Goal: Information Seeking & Learning: Learn about a topic

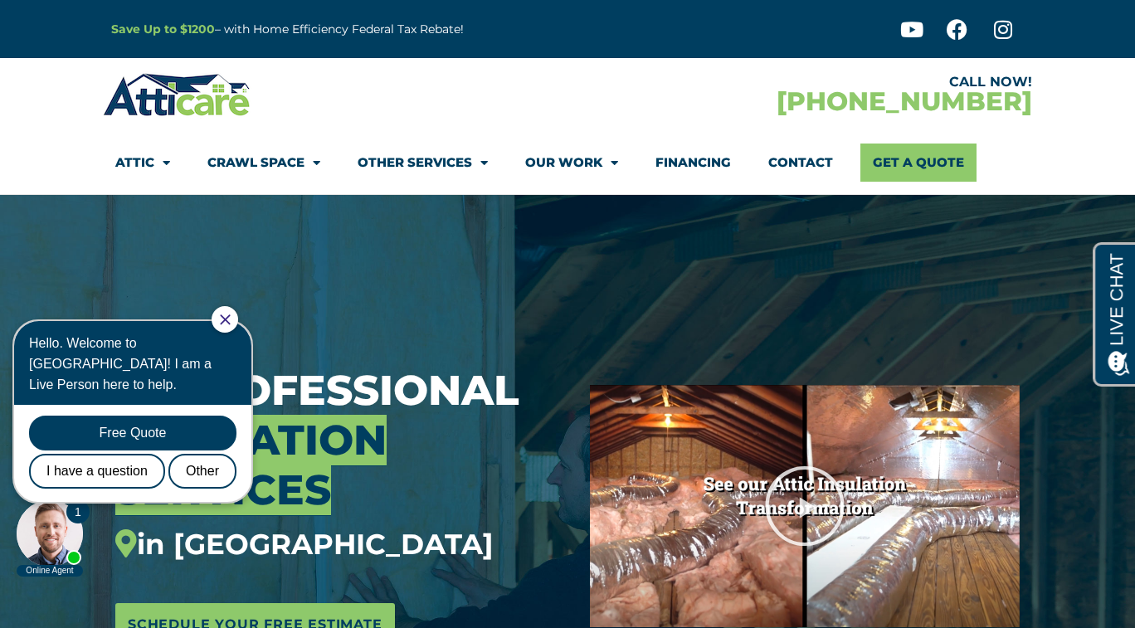
click at [238, 316] on div at bounding box center [225, 319] width 27 height 27
click at [231, 317] on icon "Close Chat" at bounding box center [225, 320] width 11 height 11
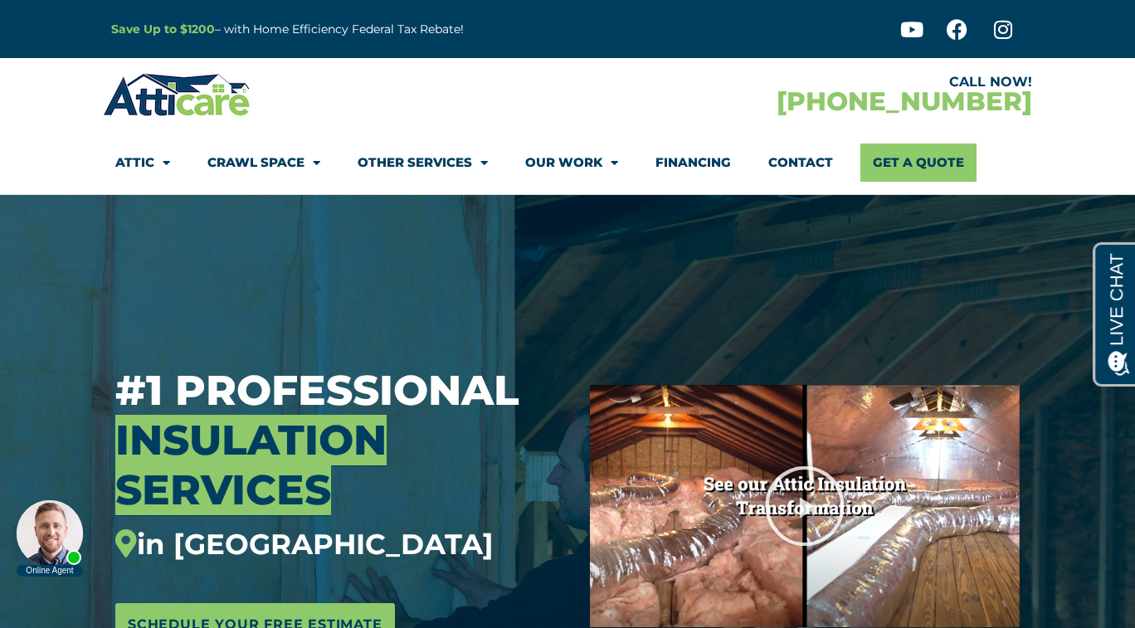
click at [287, 153] on link "Crawl Space" at bounding box center [263, 163] width 113 height 38
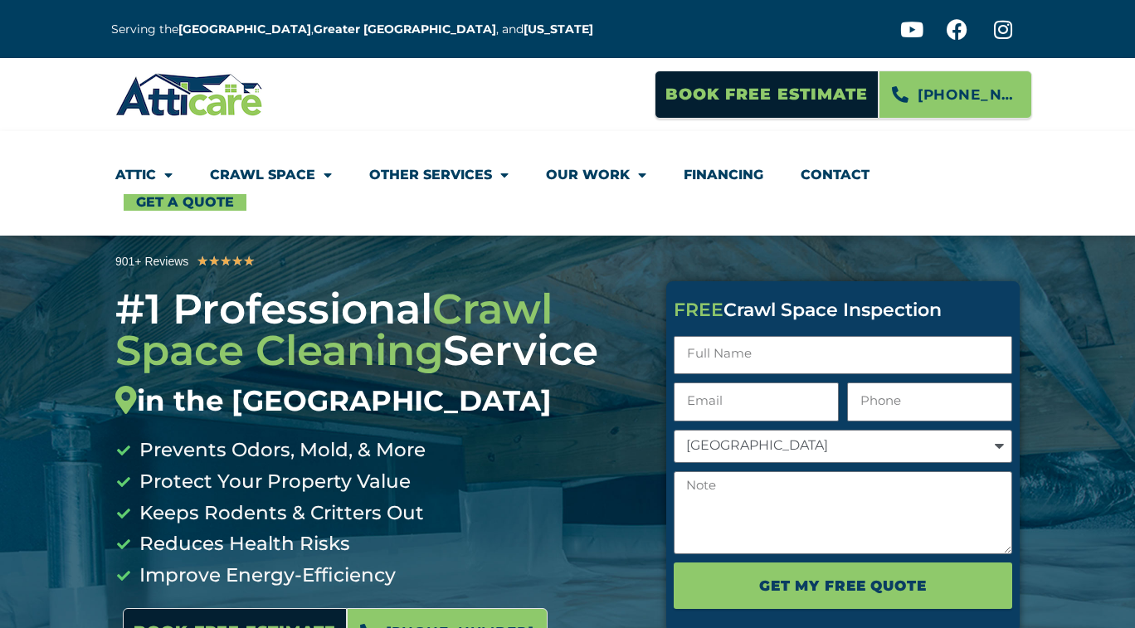
click at [281, 178] on link "Crawl Space" at bounding box center [271, 175] width 122 height 38
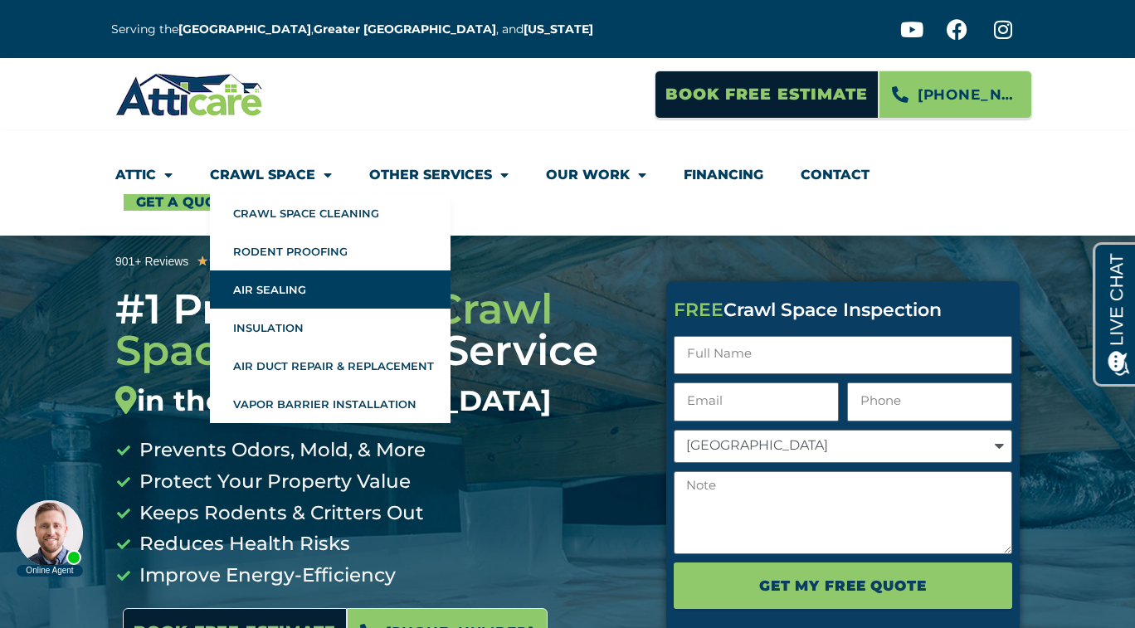
click at [275, 290] on link "Air Sealing" at bounding box center [330, 290] width 241 height 38
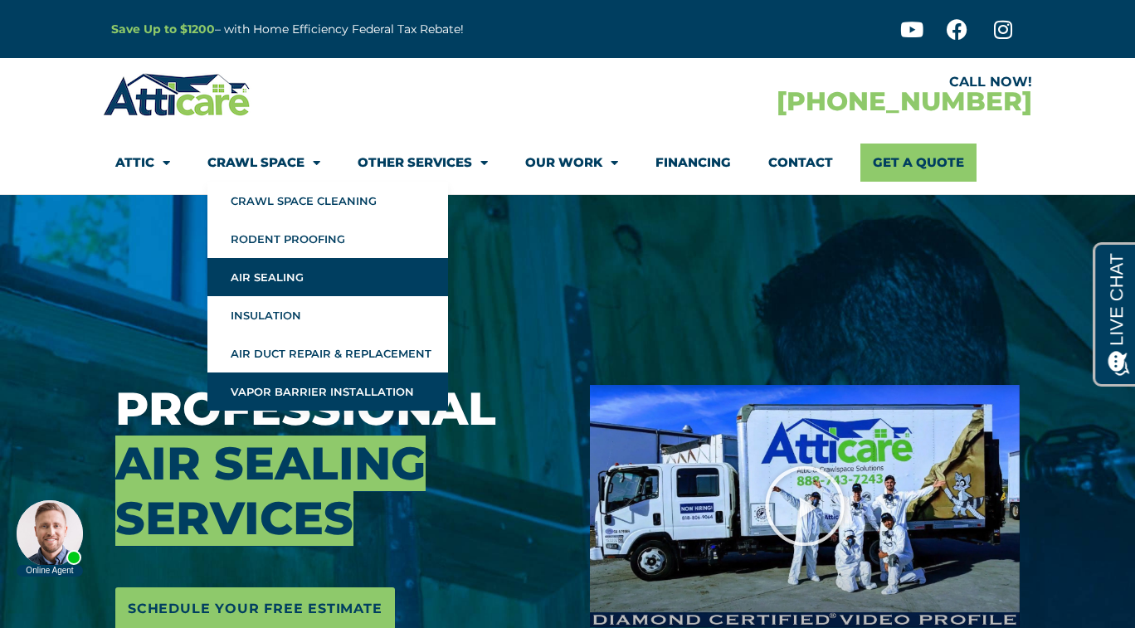
click at [266, 385] on link "Vapor Barrier Installation" at bounding box center [327, 392] width 241 height 38
